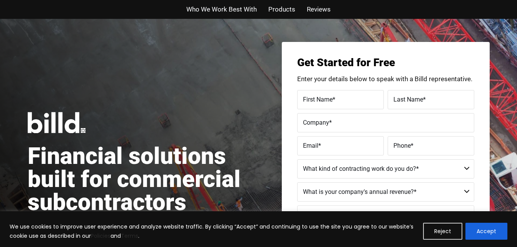
click at [358, 100] on label "First Name *" at bounding box center [340, 99] width 75 height 11
click at [358, 100] on input "First Name *" at bounding box center [340, 99] width 87 height 19
type input "[PERSON_NAME]"
type input "Beckford"
type input "SO ELECTRIC LLC"
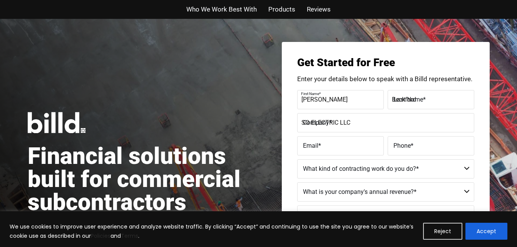
type input "[PERSON_NAME][EMAIL_ADDRESS][DOMAIN_NAME]"
type input "[PHONE_NUMBER]"
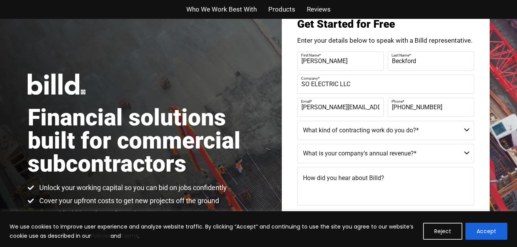
scroll to position [77, 0]
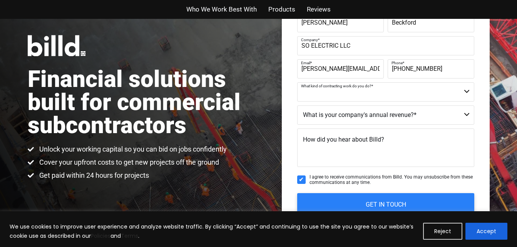
click at [394, 95] on select "Commercial Commercial and Residential Residential Not a Contractor" at bounding box center [385, 91] width 177 height 19
select select "Commercial and Residential"
click at [297, 82] on select "Commercial Commercial and Residential Residential Not a Contractor" at bounding box center [385, 91] width 177 height 19
click at [366, 115] on select "$40M + $25M - $40M $8M - $25M $4M - $8M $2M - $4M $1M - $2M Less than $1M" at bounding box center [385, 114] width 177 height 19
select select "Less than $1M"
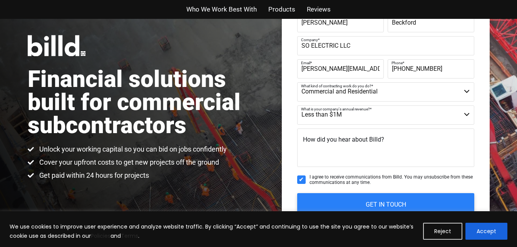
click at [297, 105] on select "$40M + $25M - $40M $8M - $25M $4M - $8M $2M - $4M $1M - $2M Less than $1M" at bounding box center [385, 114] width 177 height 19
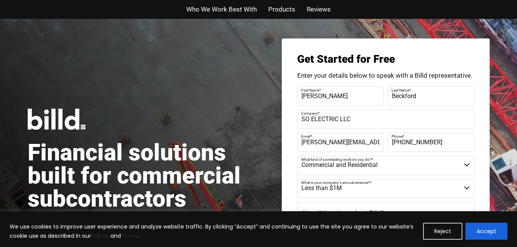
scroll to position [0, 0]
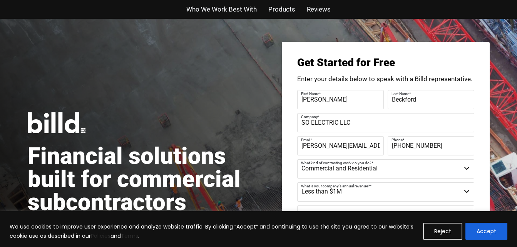
click at [286, 9] on span "Products" at bounding box center [281, 9] width 27 height 11
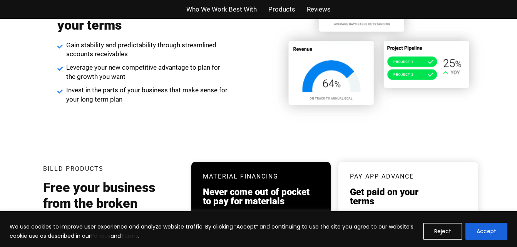
scroll to position [1467, 0]
